Goal: Transaction & Acquisition: Purchase product/service

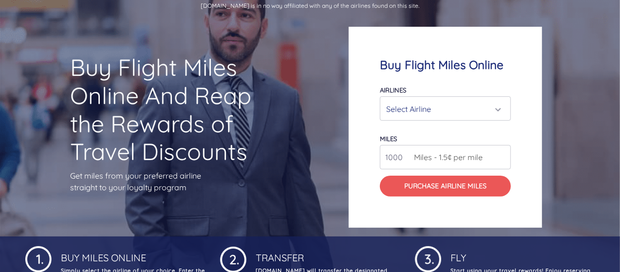
scroll to position [49, 0]
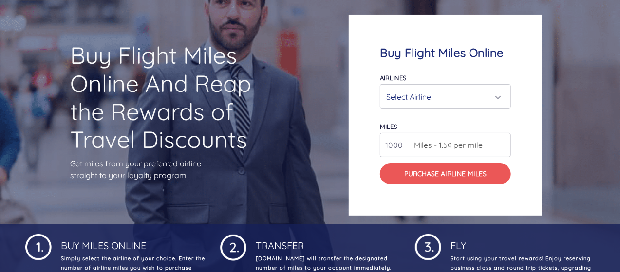
click at [443, 146] on span "Miles - 1.5¢ per mile" at bounding box center [446, 145] width 74 height 12
click at [448, 145] on span "Miles - 1.5¢ per mile" at bounding box center [446, 145] width 74 height 12
click at [453, 147] on span "Miles - 1.5¢ per mile" at bounding box center [446, 145] width 74 height 12
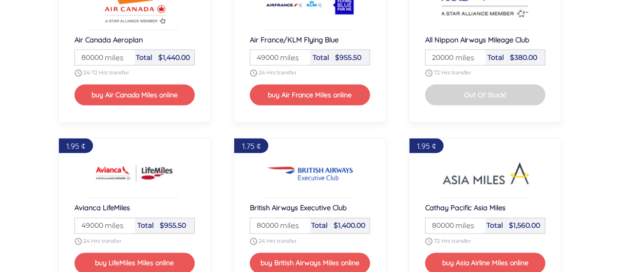
scroll to position [828, 0]
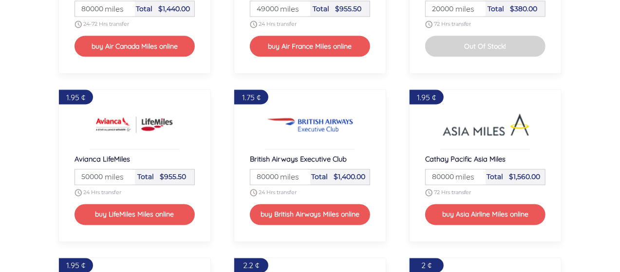
click at [124, 172] on input "50000" at bounding box center [105, 177] width 57 height 15
click at [124, 172] on input "51000" at bounding box center [105, 177] width 57 height 15
type input "52000"
click at [124, 172] on input "52000" at bounding box center [105, 177] width 57 height 15
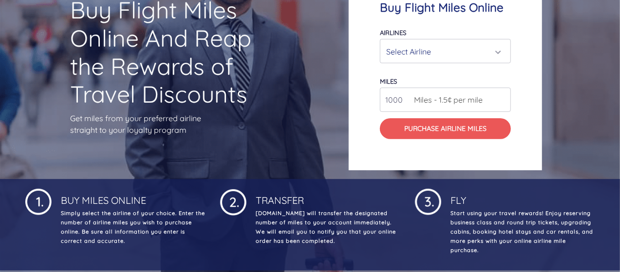
scroll to position [0, 0]
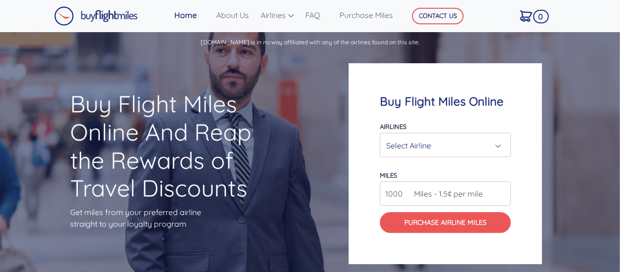
click at [433, 143] on div "Select Airline" at bounding box center [442, 145] width 113 height 19
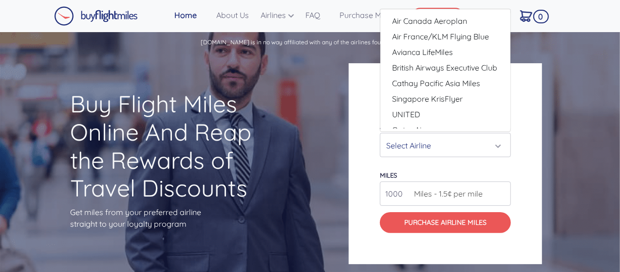
click at [534, 88] on div "Buy Flight Miles Online Airlines Air Canada Aeroplan Air France/KLM Flying Blue…" at bounding box center [445, 163] width 193 height 201
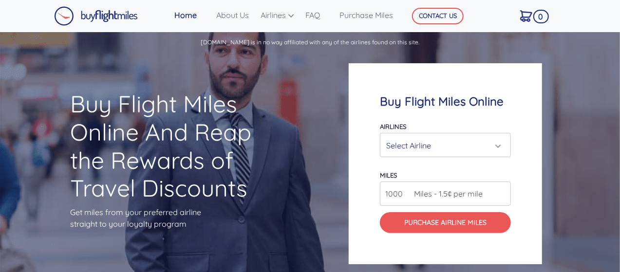
click at [480, 148] on div "Select Airline" at bounding box center [442, 145] width 113 height 19
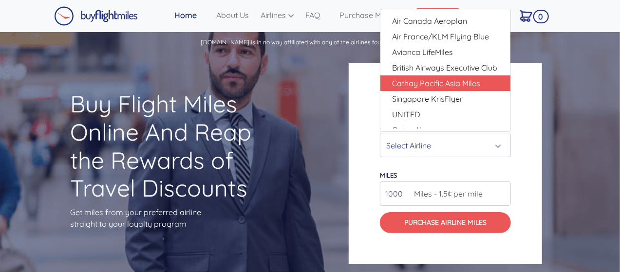
scroll to position [24, 0]
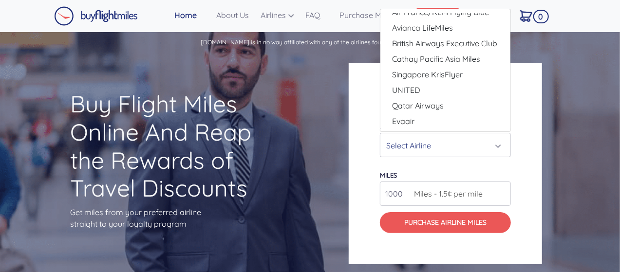
click at [361, 107] on div "Buy Flight Miles Online Airlines Air Canada Aeroplan Air France/KLM Flying Blue…" at bounding box center [445, 163] width 193 height 201
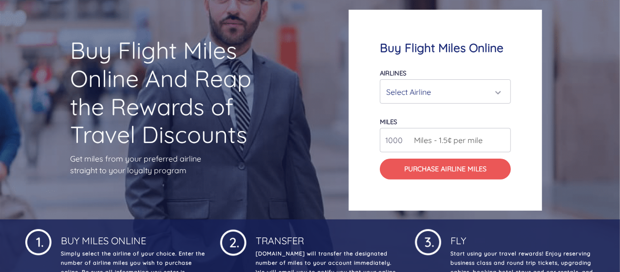
scroll to position [0, 0]
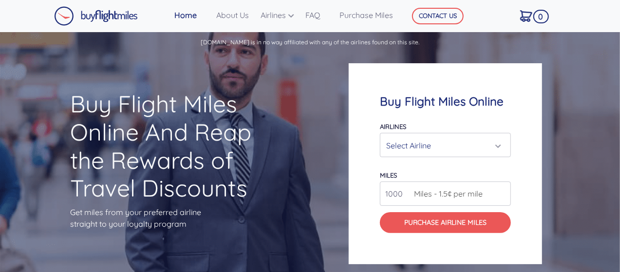
click at [456, 146] on div "Select Airline" at bounding box center [442, 145] width 113 height 19
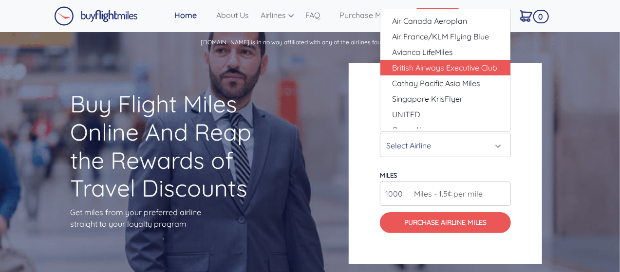
scroll to position [24, 0]
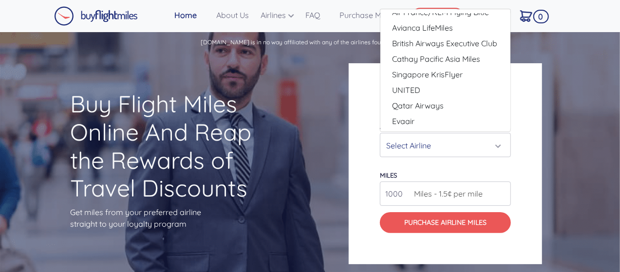
click at [366, 109] on div "Buy Flight Miles Online Airlines Air Canada Aeroplan Air France/KLM Flying Blue…" at bounding box center [445, 163] width 193 height 201
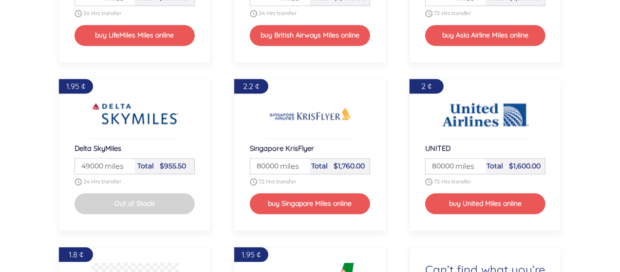
scroll to position [1023, 0]
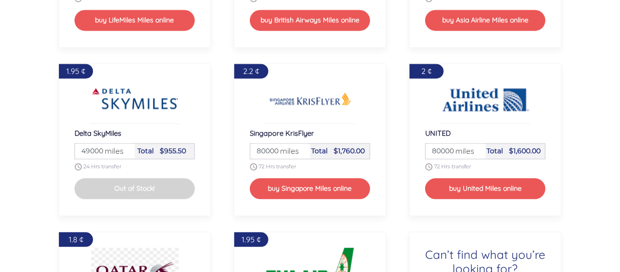
drag, startPoint x: 82, startPoint y: 149, endPoint x: 90, endPoint y: 151, distance: 7.5
click at [90, 151] on input "49000" at bounding box center [105, 151] width 57 height 15
type input "32000"
click at [223, 136] on div "2.2 ¢ Singapore KrisFlyer Miles 80000 miles Total $1,760.00 72 Hrs transfer buy…" at bounding box center [310, 140] width 175 height 169
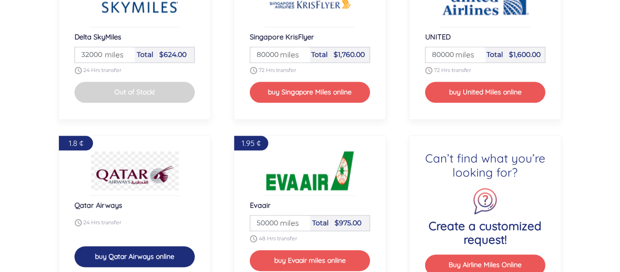
scroll to position [1218, 0]
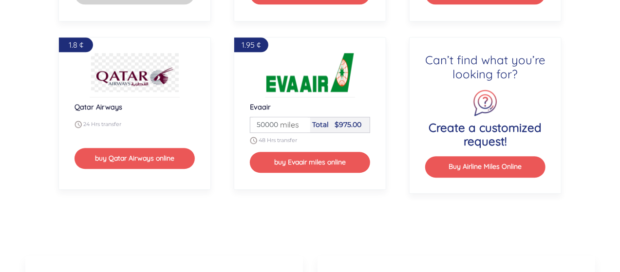
click at [146, 98] on div "1.8 ¢ Qatar Airways 24 Hrs transfer buy Qatar Airways online" at bounding box center [134, 113] width 153 height 153
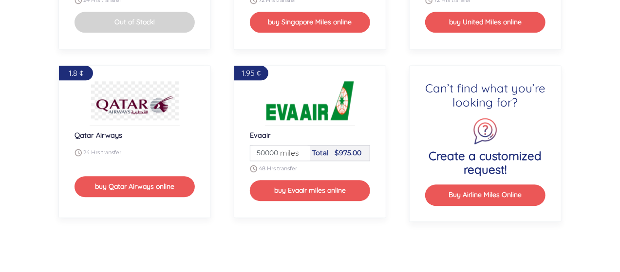
scroll to position [1170, 0]
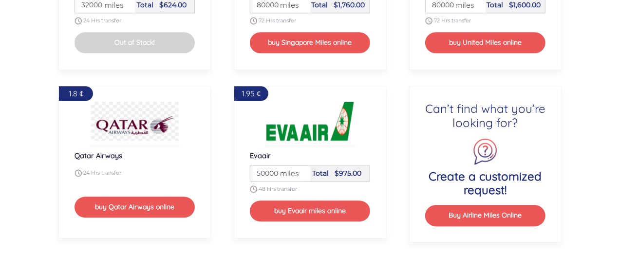
click at [127, 127] on img at bounding box center [135, 121] width 88 height 39
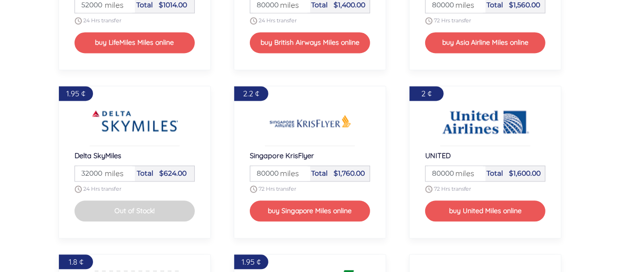
scroll to position [975, 0]
